Goal: Information Seeking & Learning: Learn about a topic

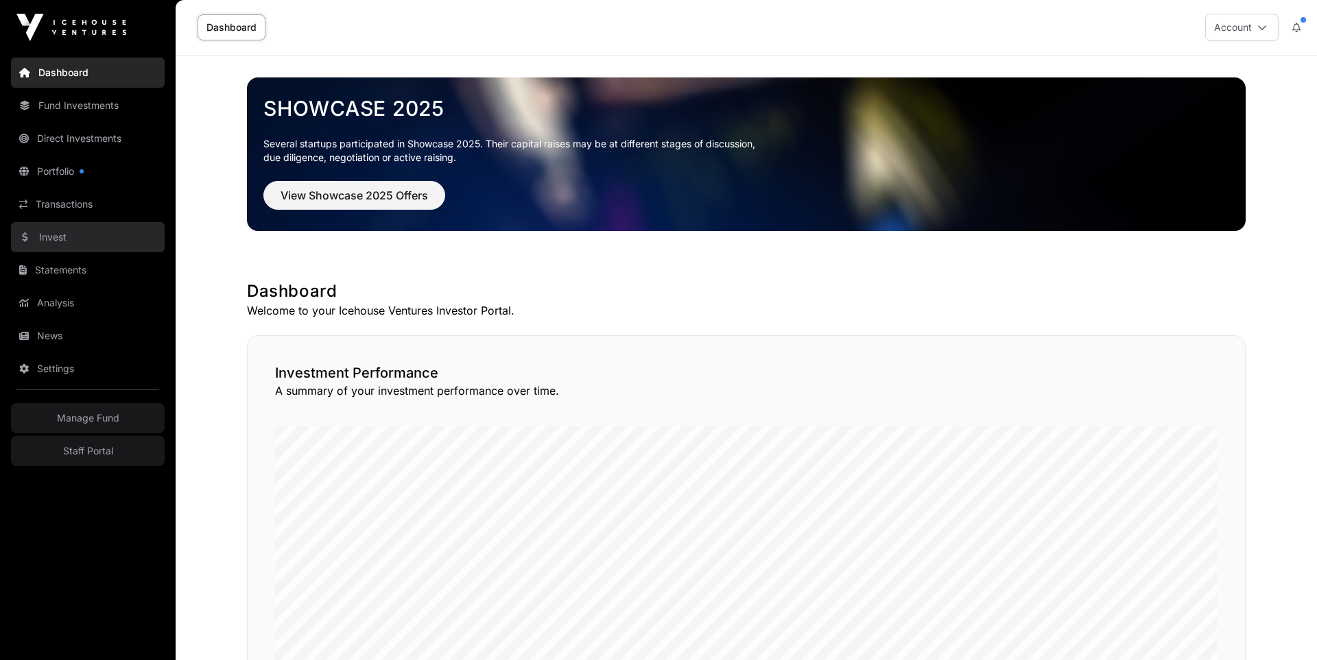
click at [61, 250] on link "Invest" at bounding box center [88, 237] width 154 height 30
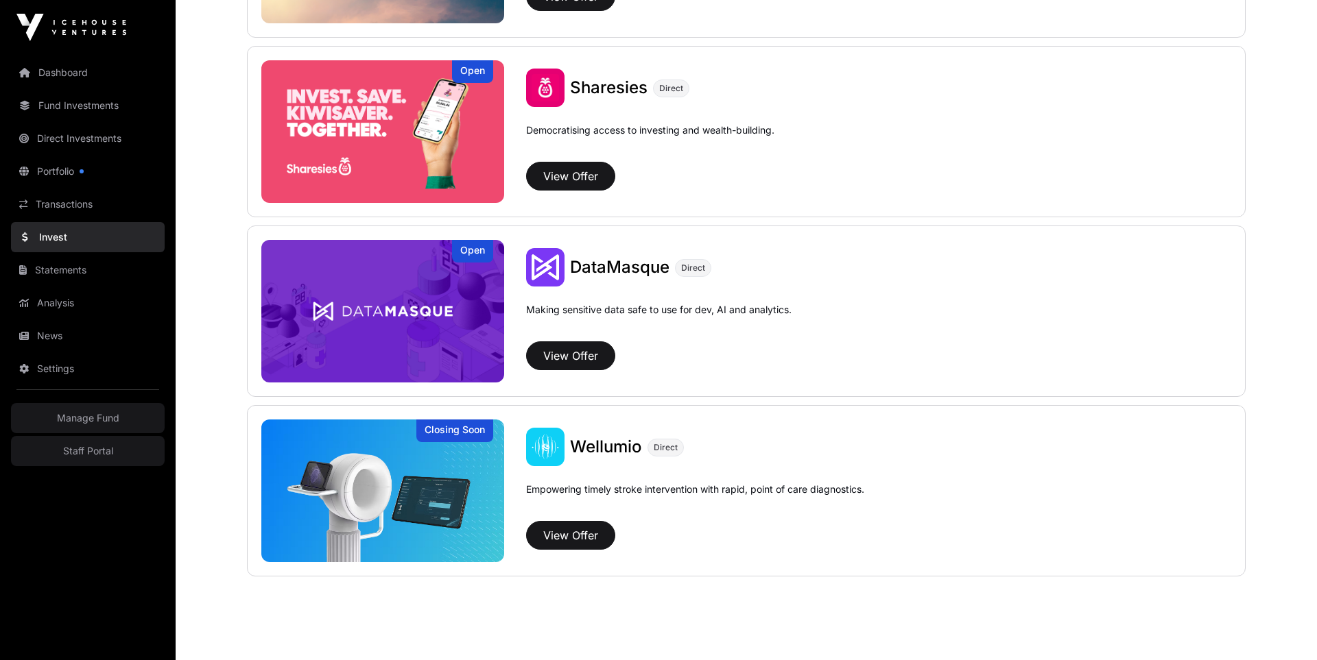
scroll to position [1759, 0]
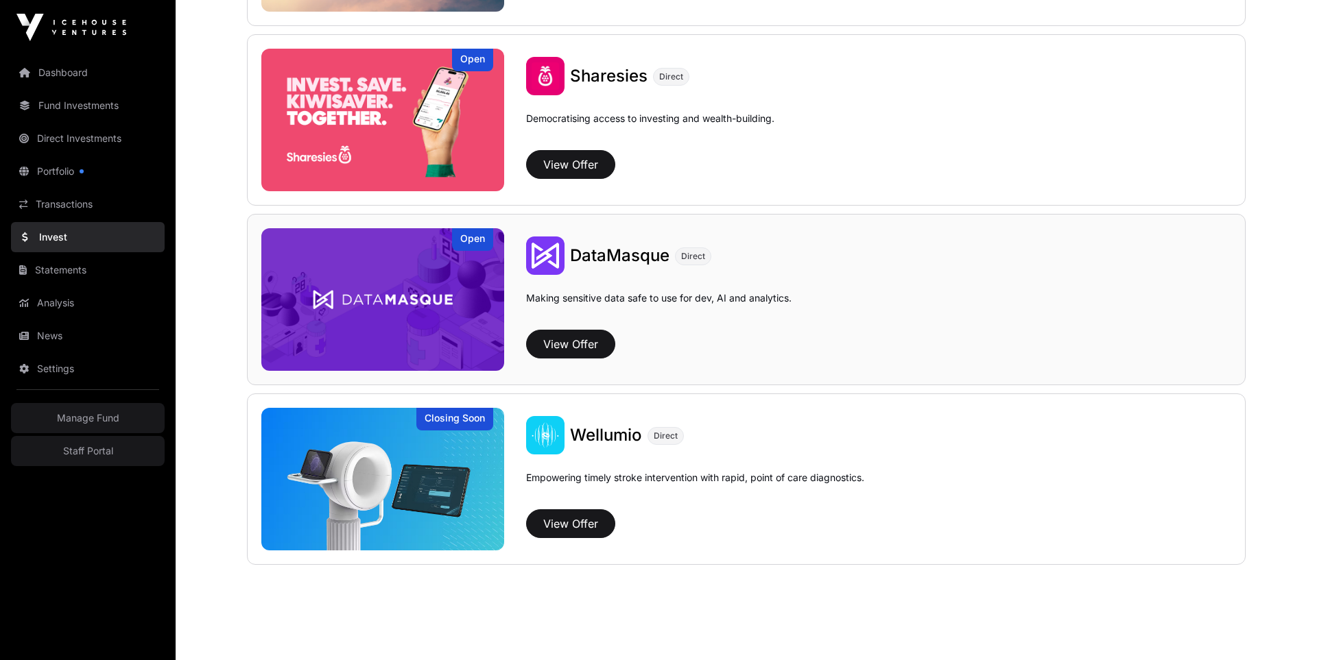
click at [442, 286] on img at bounding box center [382, 299] width 243 height 143
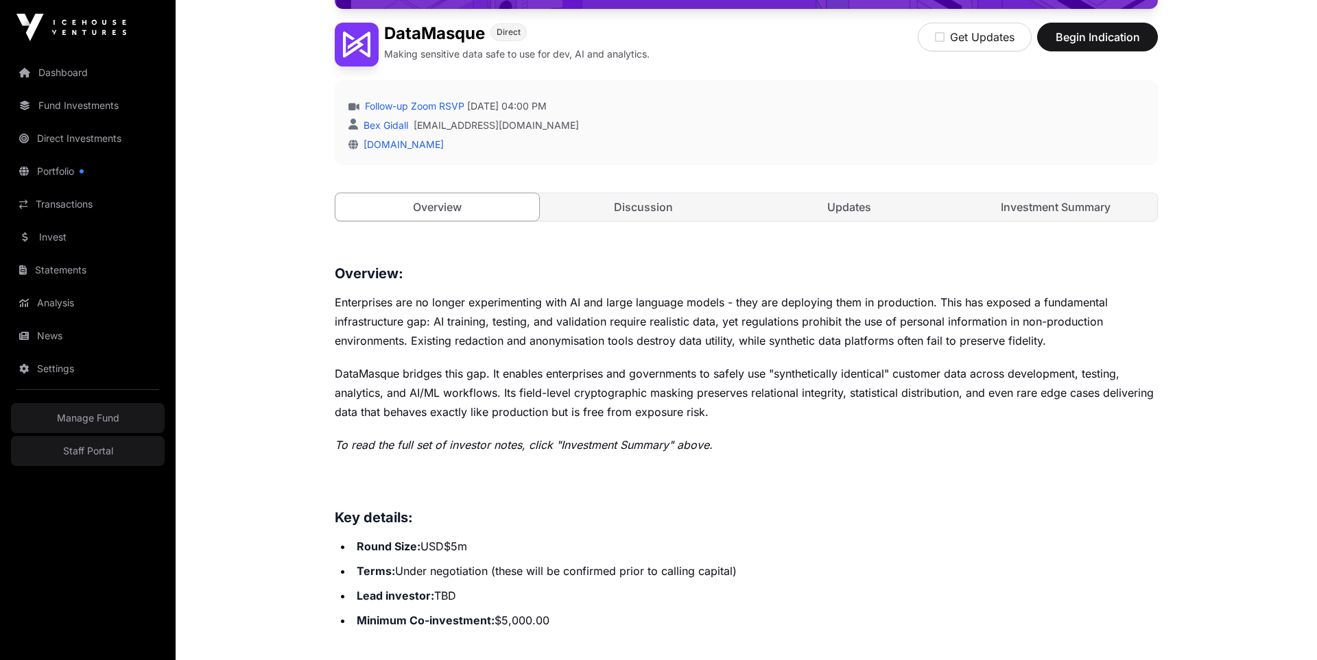
scroll to position [376, 0]
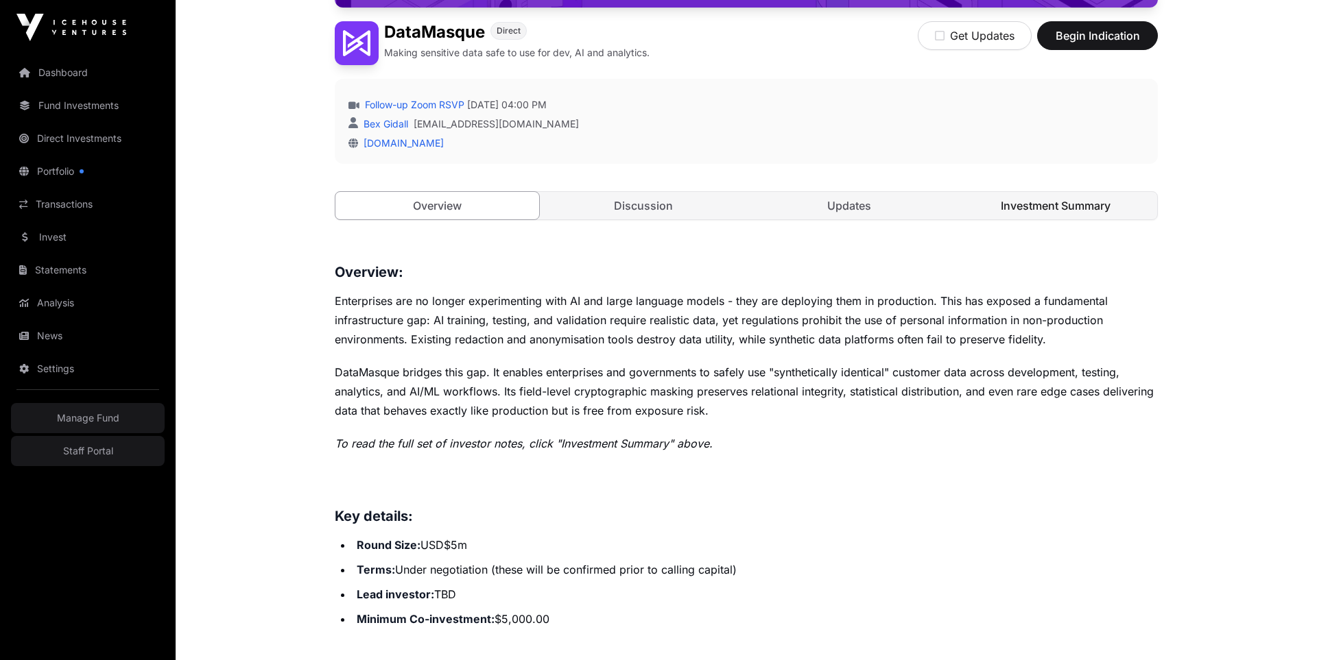
click at [1048, 198] on link "Investment Summary" at bounding box center [1056, 205] width 204 height 27
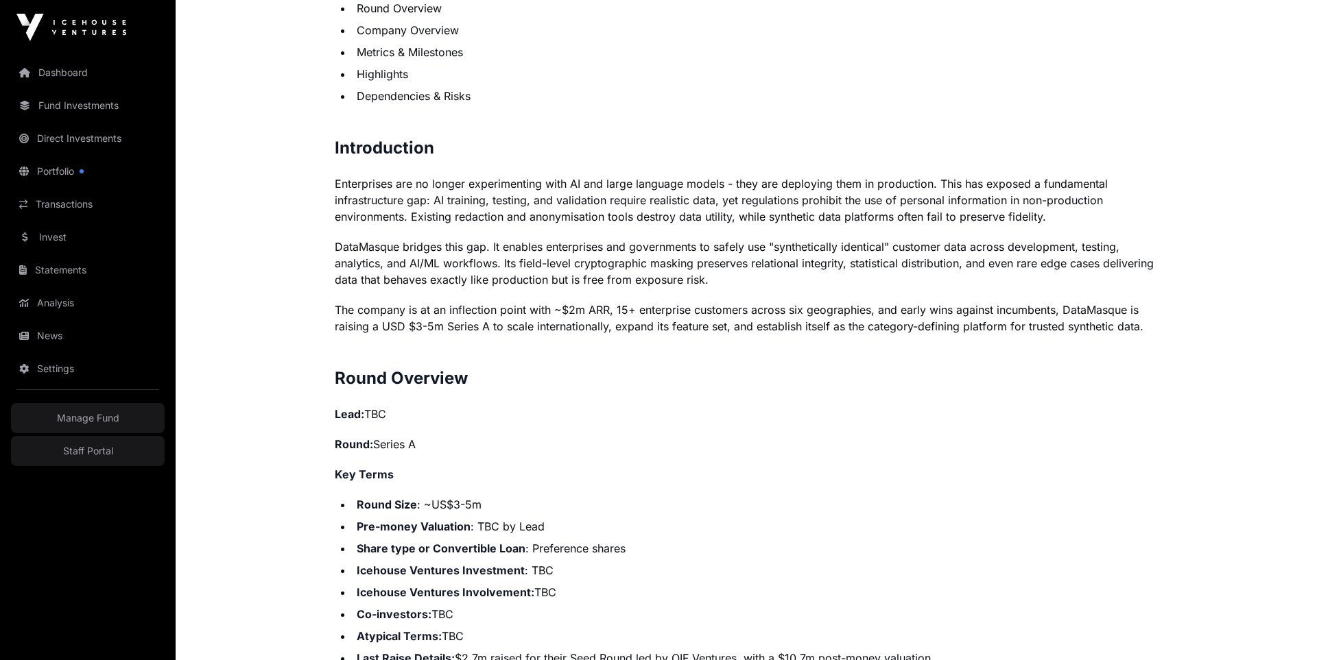
scroll to position [884, 0]
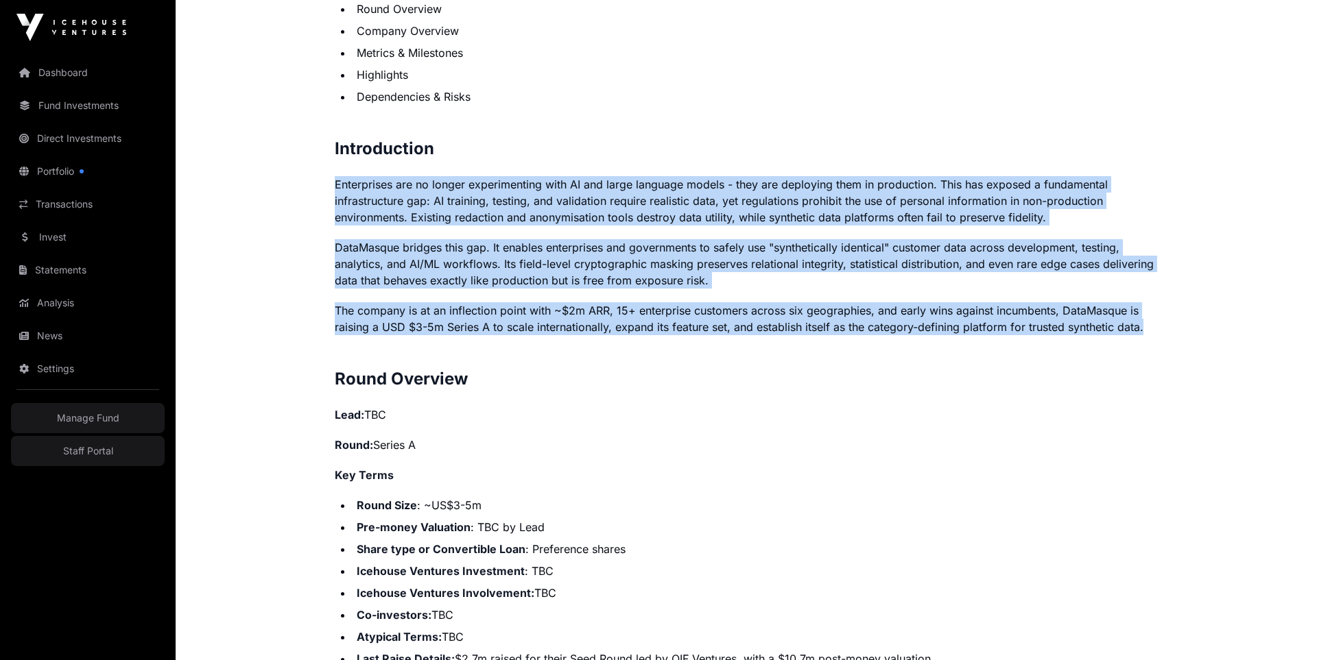
drag, startPoint x: 332, startPoint y: 179, endPoint x: 1166, endPoint y: 328, distance: 847.0
copy p "Enterprises are no longer experimenting with AI and large language models - the…"
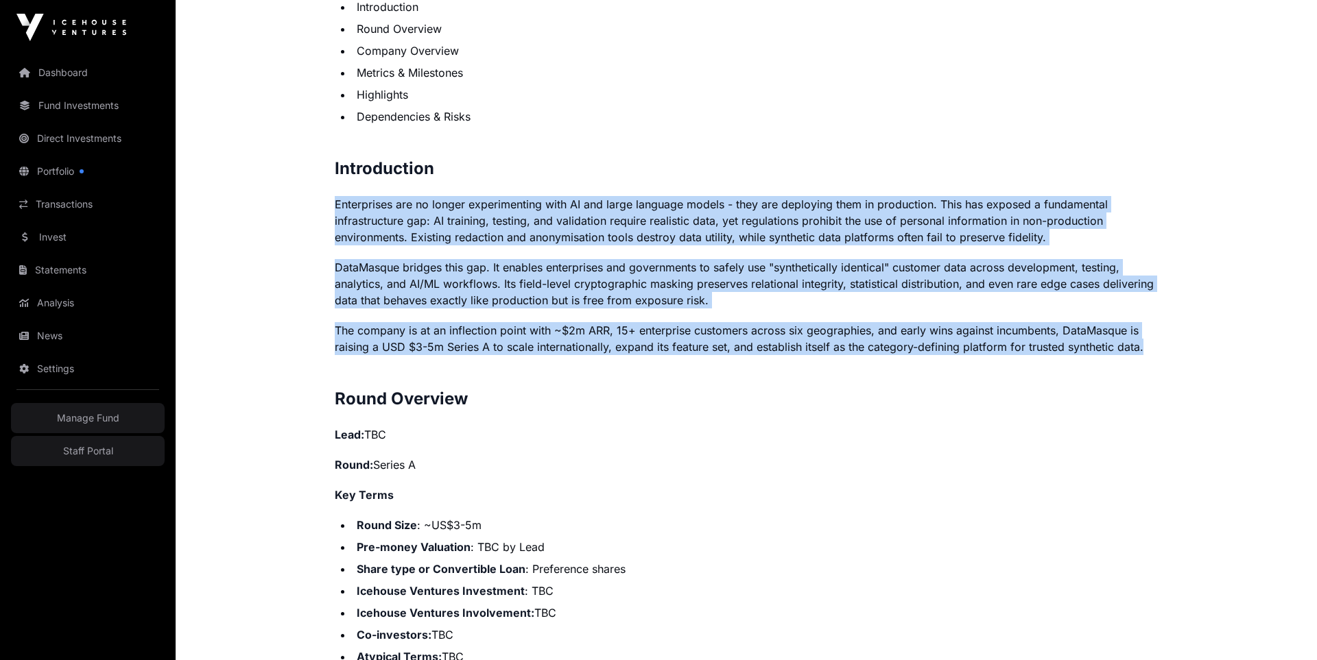
scroll to position [848, 0]
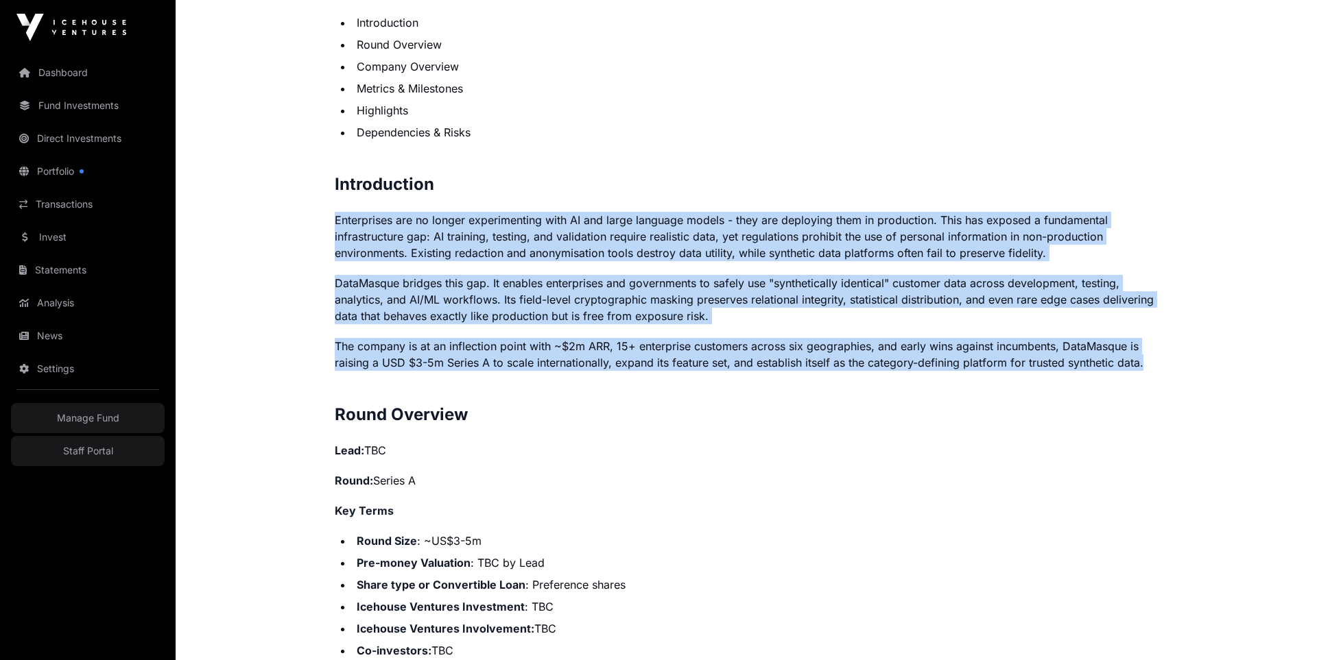
click at [496, 294] on p "DataMasque bridges this gap. It enables enterprises and governments to safely u…" at bounding box center [746, 299] width 823 height 49
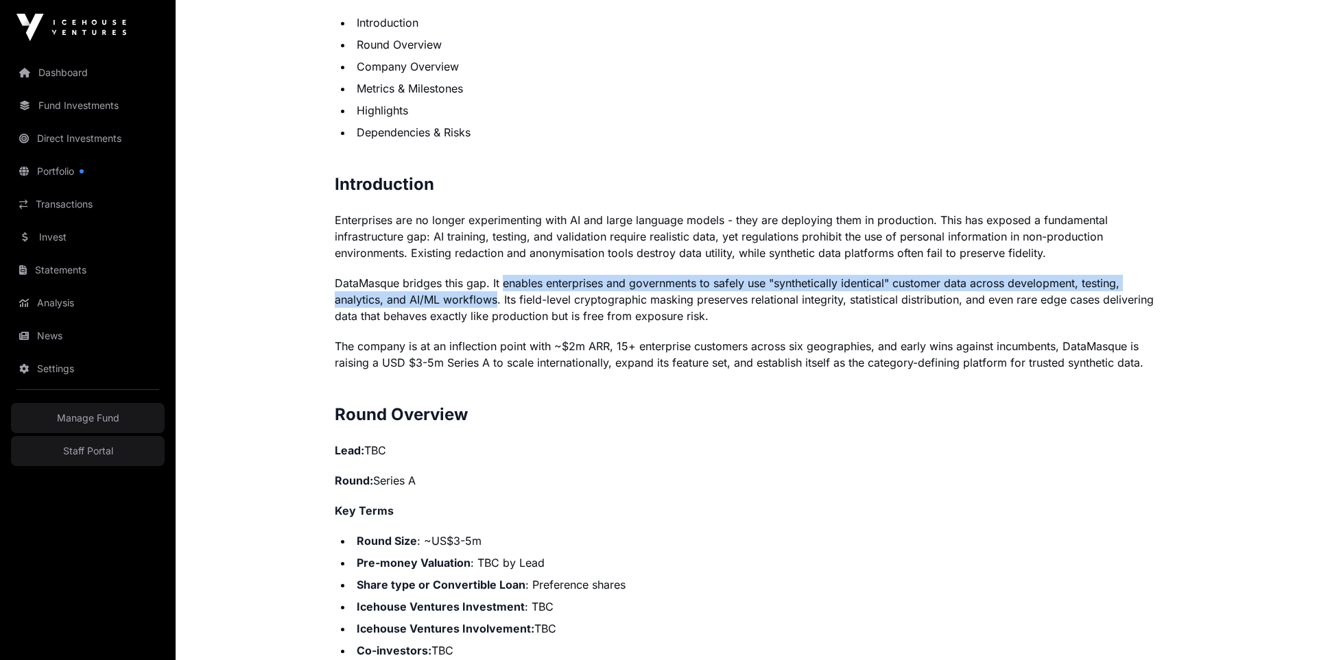
drag, startPoint x: 497, startPoint y: 296, endPoint x: 503, endPoint y: 289, distance: 8.3
click at [503, 289] on p "DataMasque bridges this gap. It enables enterprises and governments to safely u…" at bounding box center [746, 299] width 823 height 49
copy p "enables enterprises and governments to safely use "synthetically identical" cus…"
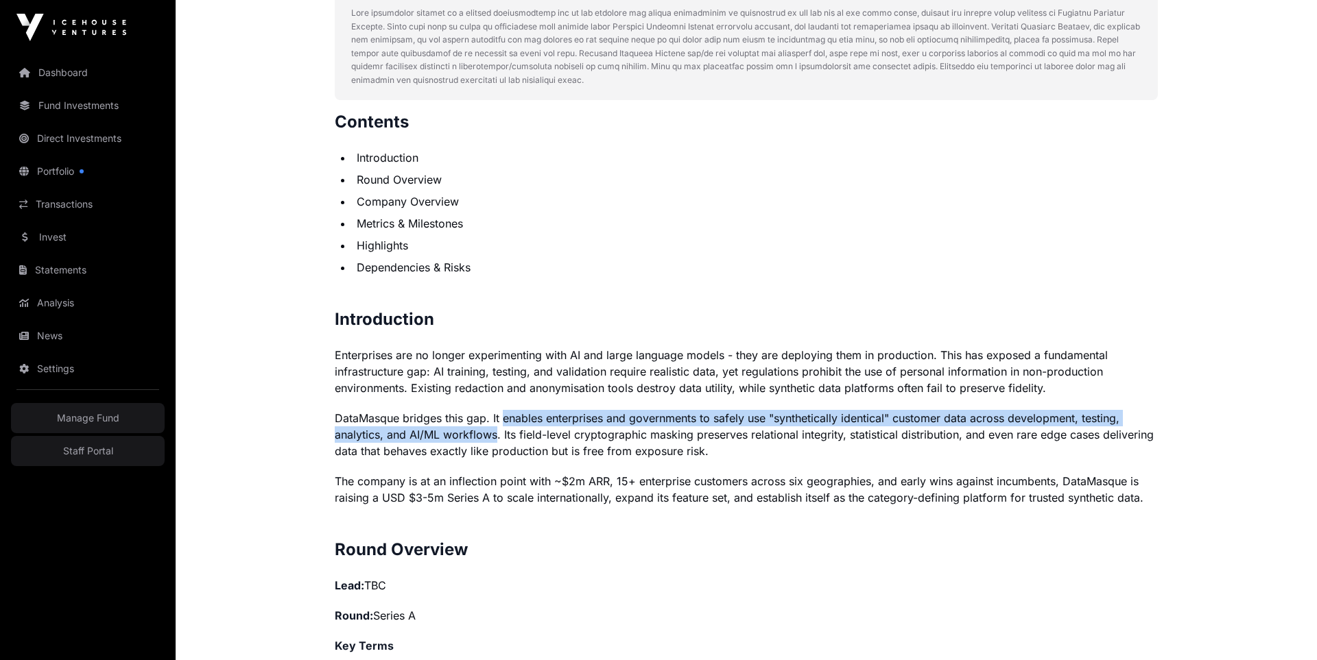
scroll to position [0, 0]
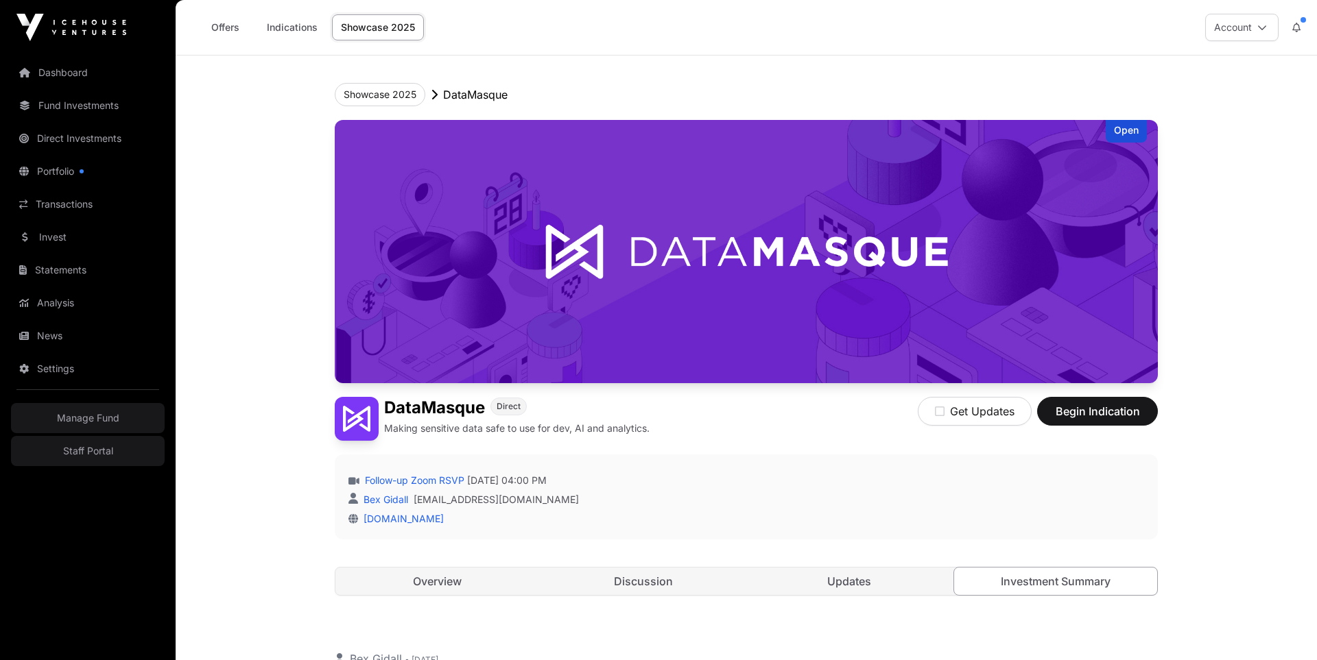
click at [436, 575] on link "Overview" at bounding box center [437, 581] width 204 height 27
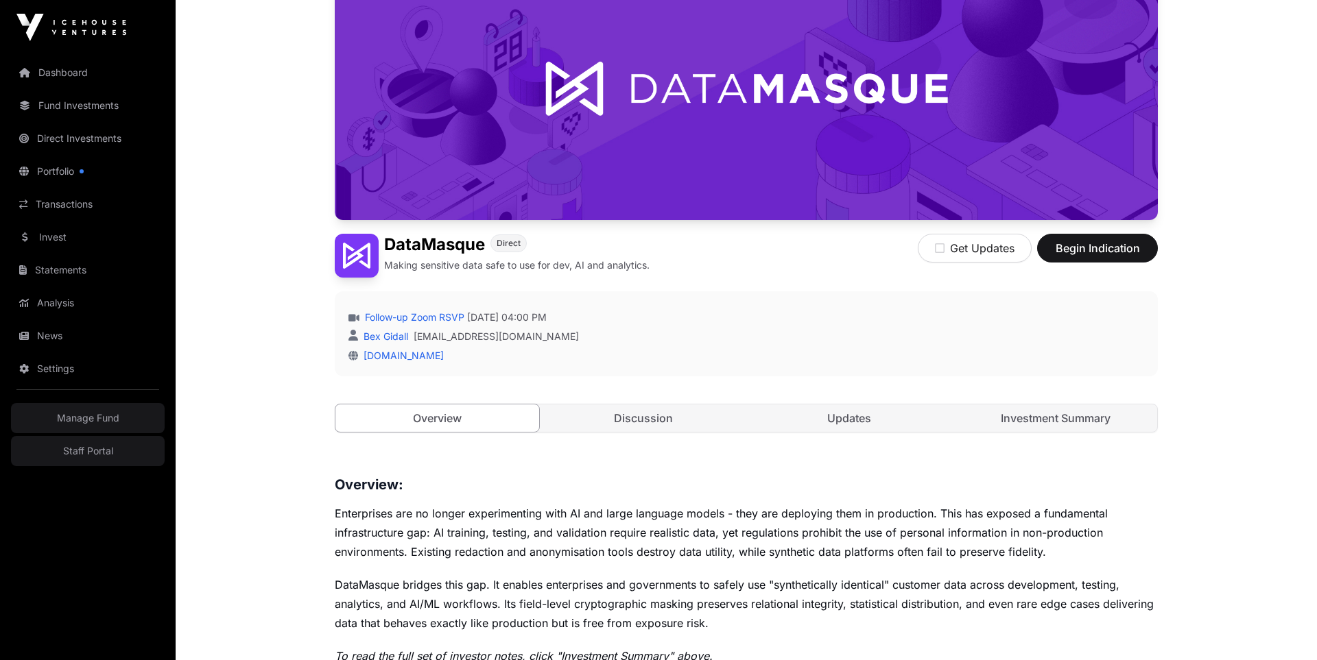
scroll to position [165, 0]
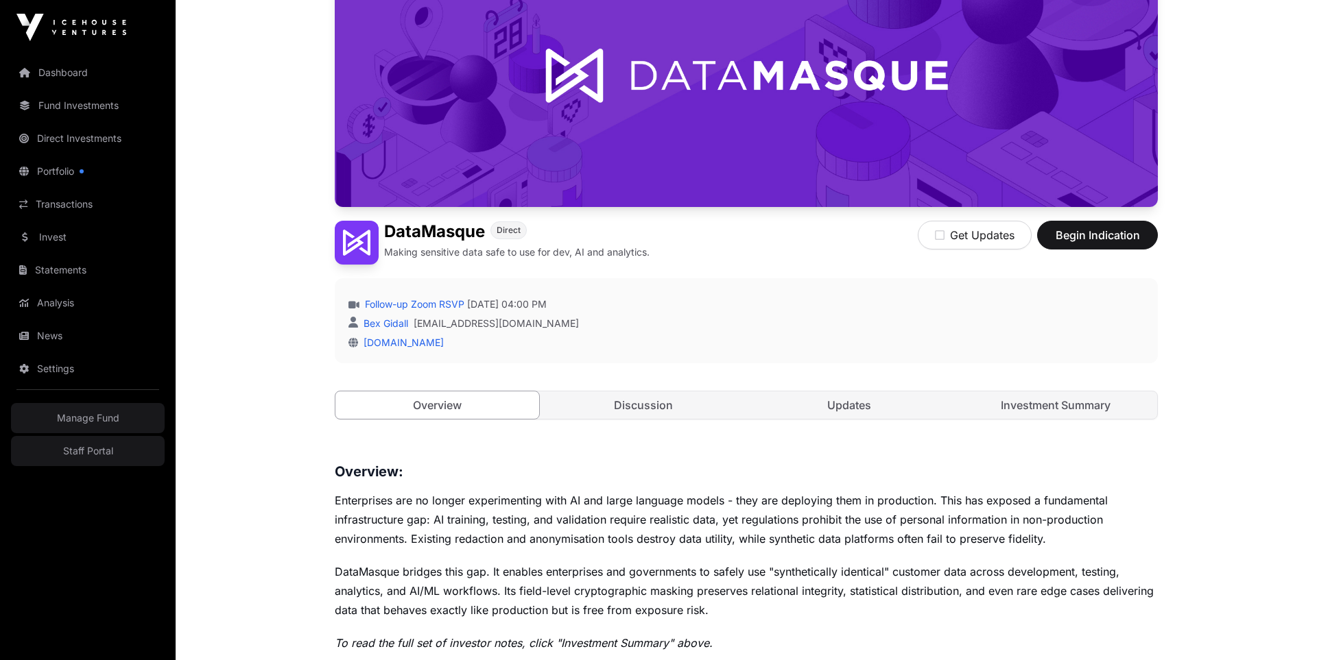
scroll to position [174, 0]
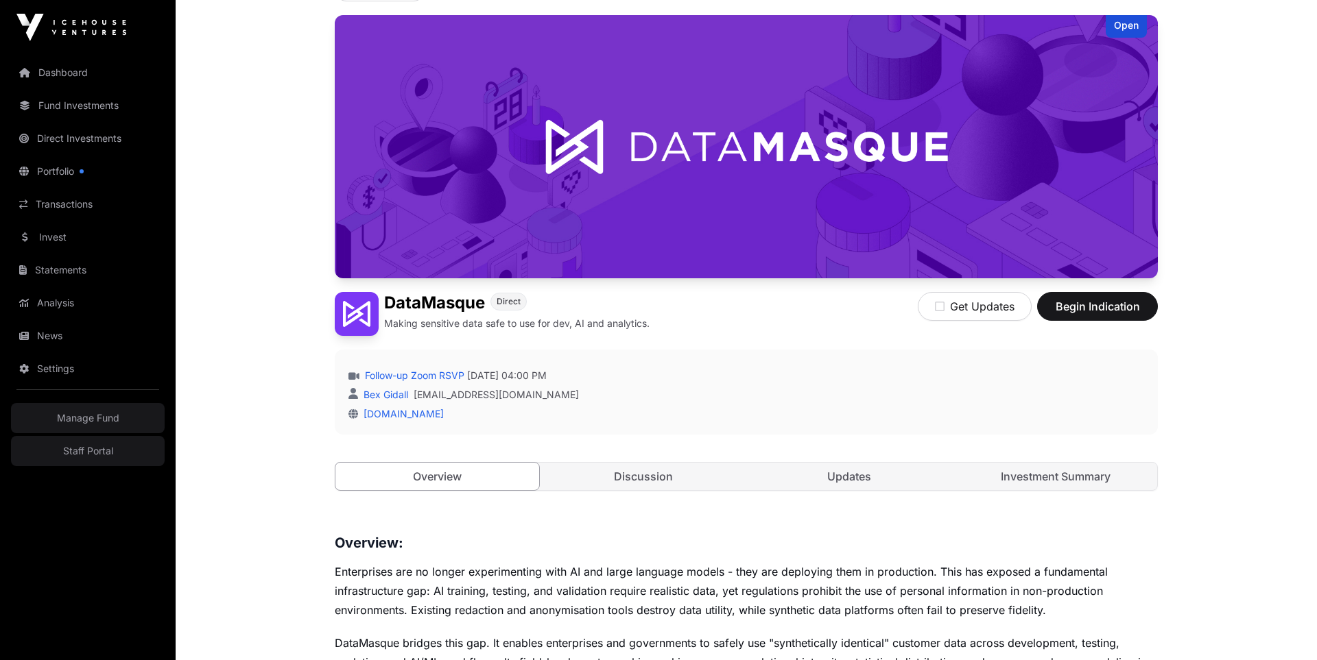
scroll to position [94, 0]
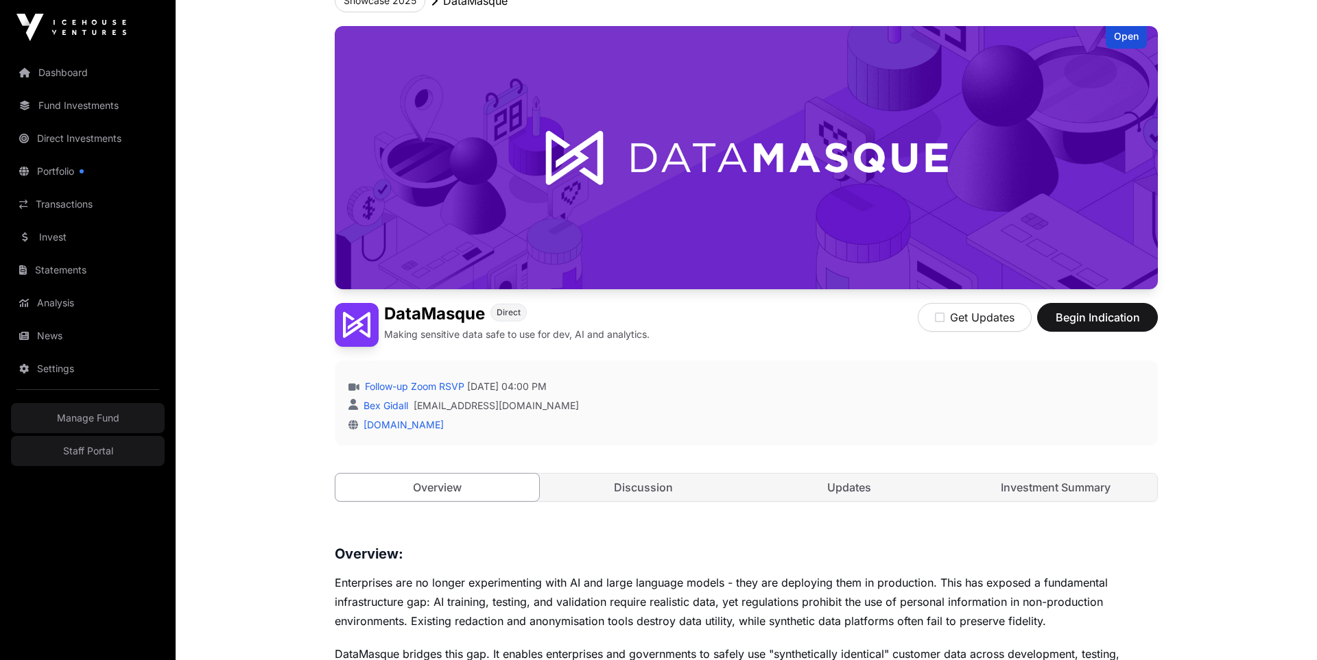
click at [1076, 488] on link "Investment Summary" at bounding box center [1056, 487] width 204 height 27
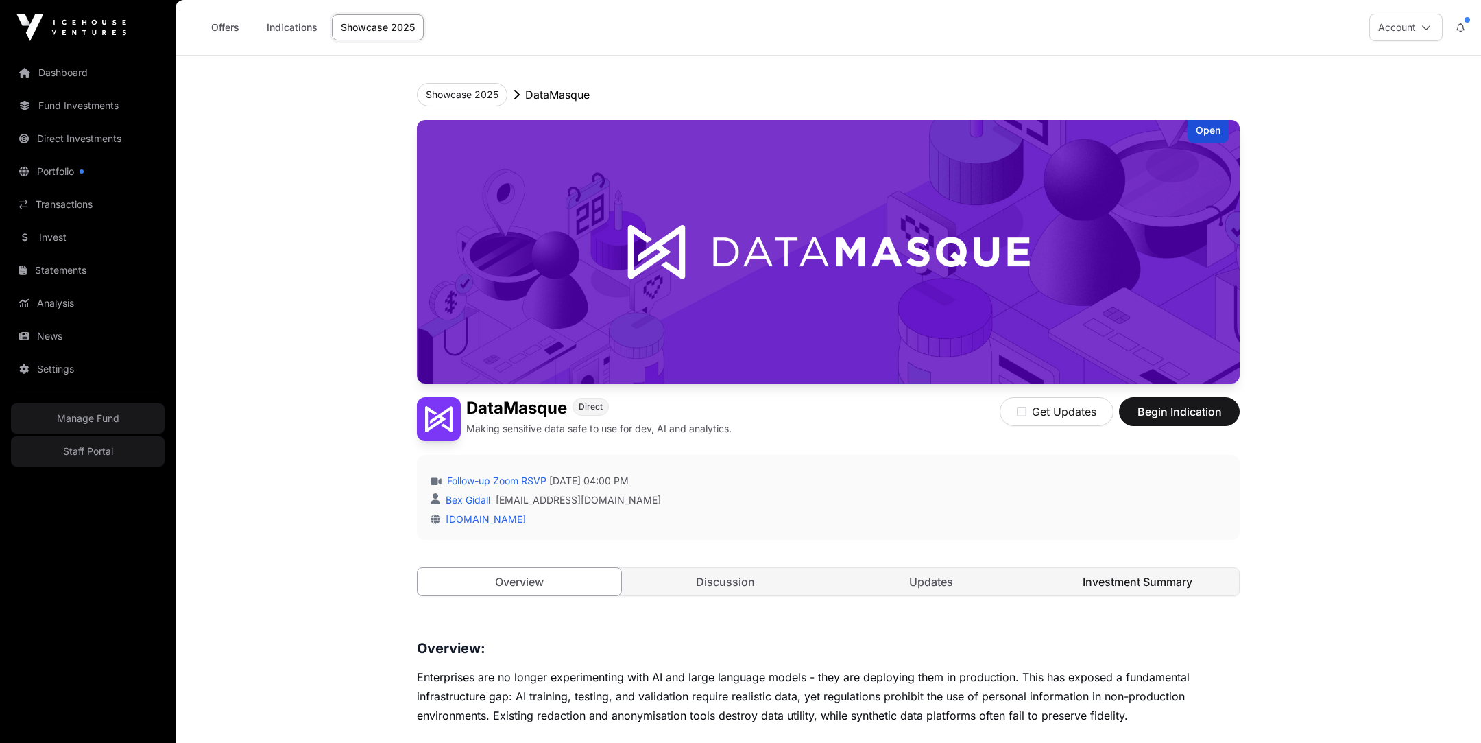
click at [1134, 586] on link "Investment Summary" at bounding box center [1138, 581] width 204 height 27
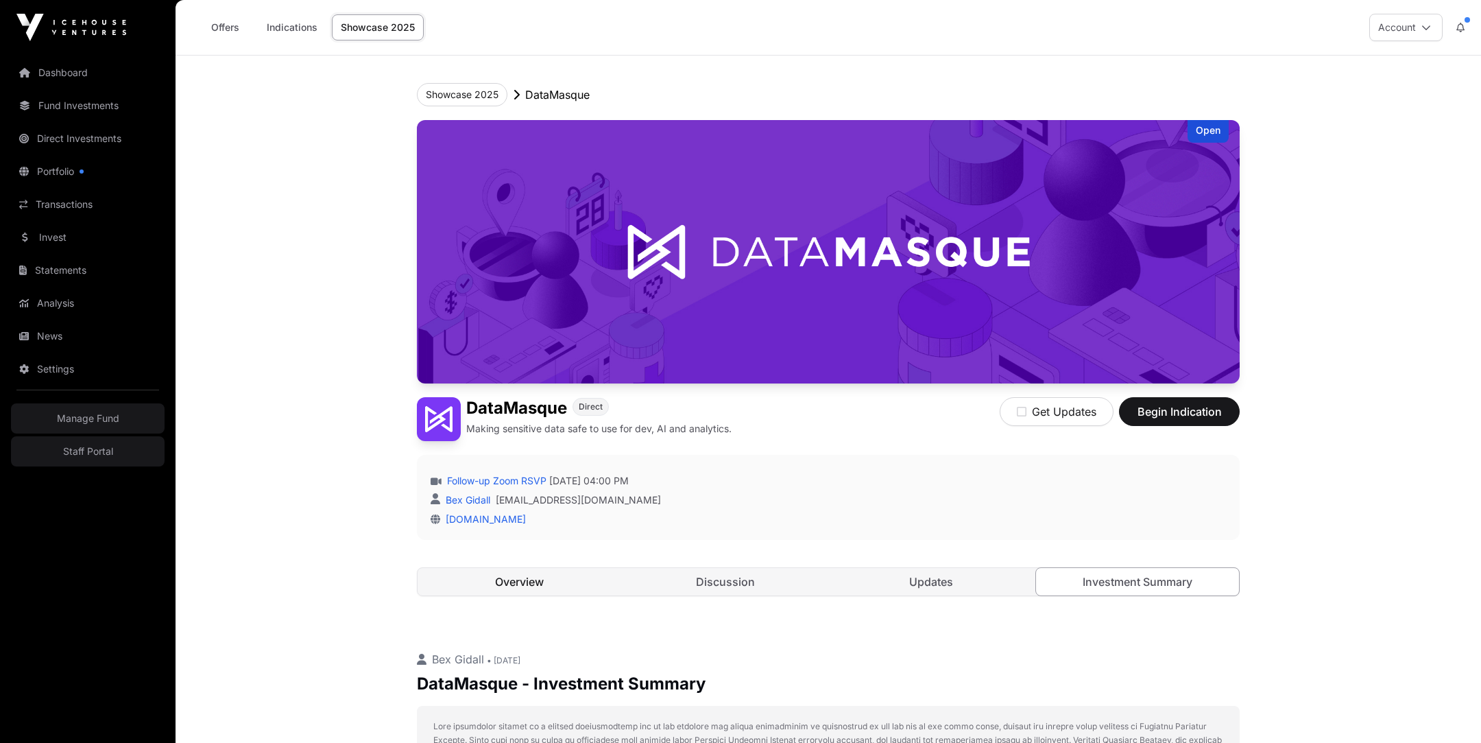
click at [508, 584] on link "Overview" at bounding box center [520, 581] width 204 height 27
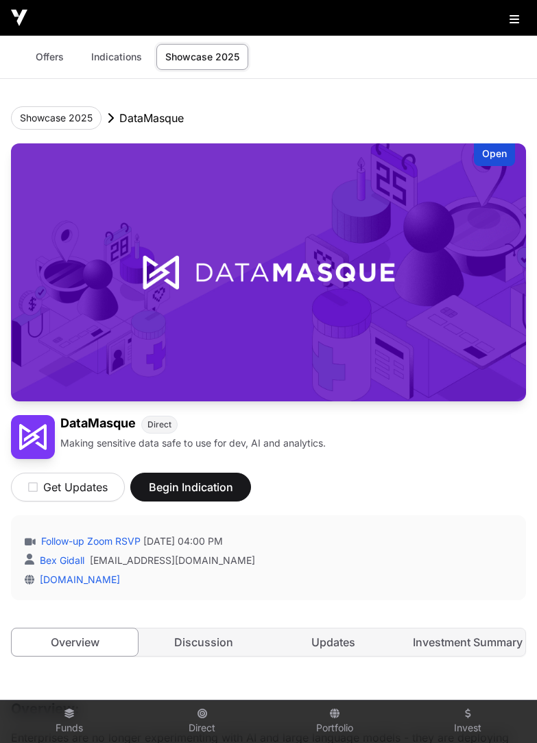
click at [396, 459] on div "Get Updates Begin Indication" at bounding box center [268, 480] width 515 height 43
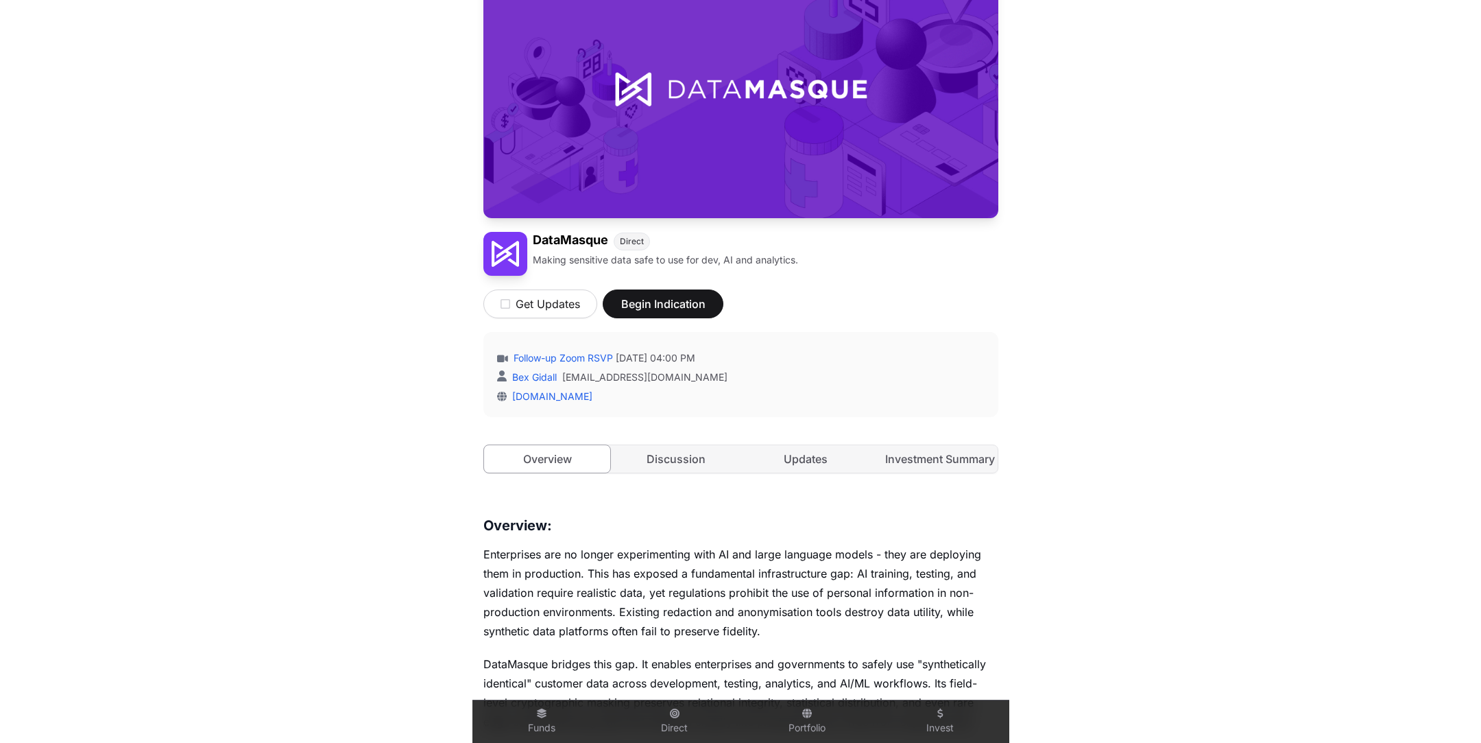
scroll to position [206, 0]
